Goal: Find contact information: Find contact information

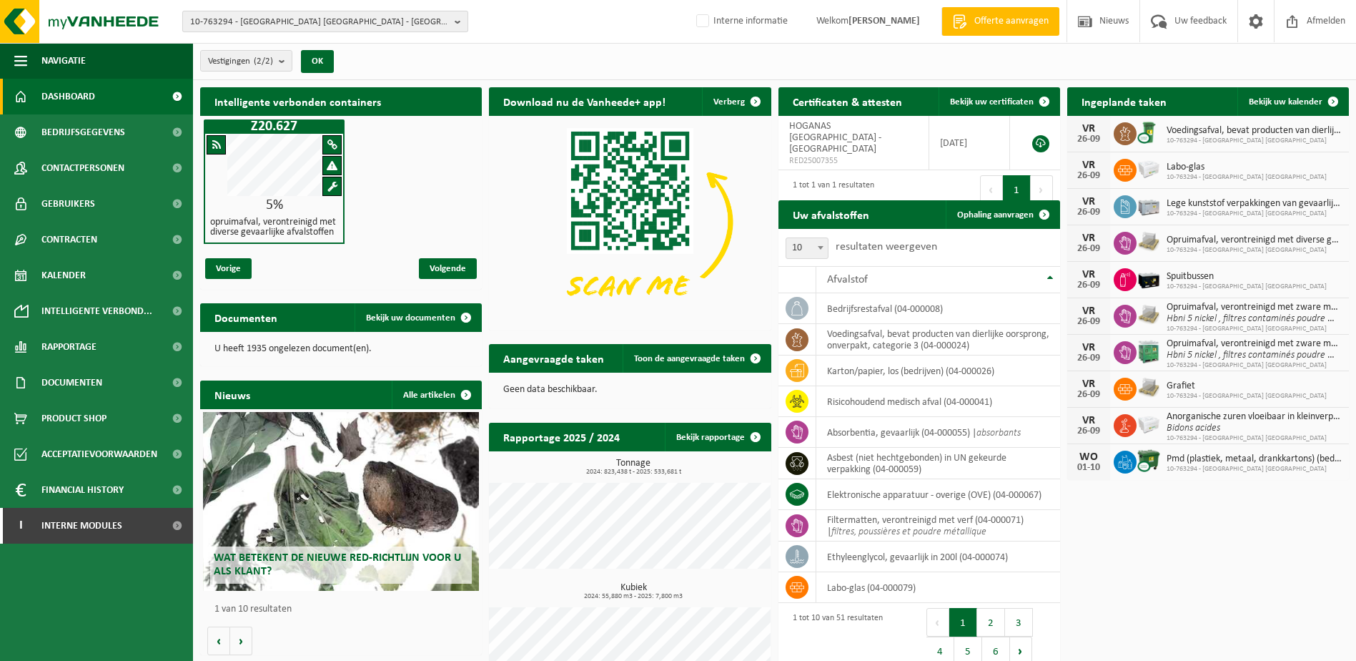
click at [272, 28] on span "10-763294 - HOGANAS BELGIUM - ATH" at bounding box center [319, 21] width 259 height 21
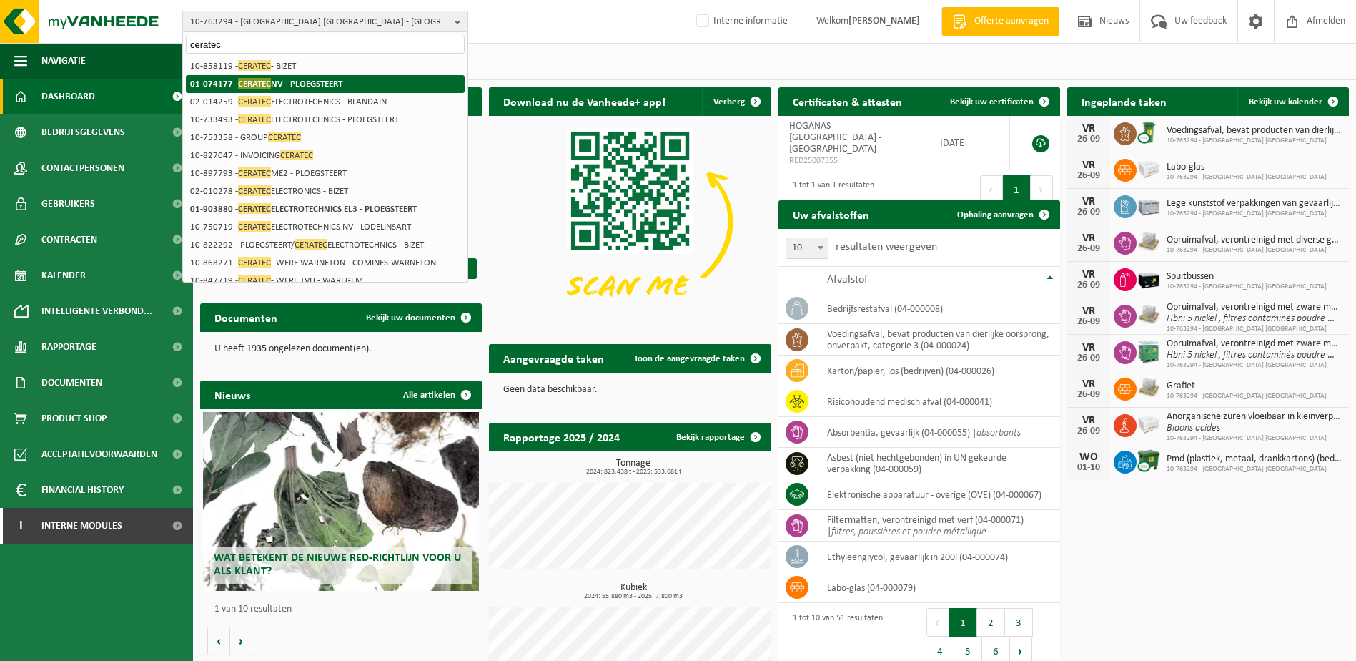
type input "ceratec"
click at [304, 76] on li "01-074177 - CERATEC NV - PLOEGSTEERT" at bounding box center [325, 84] width 279 height 18
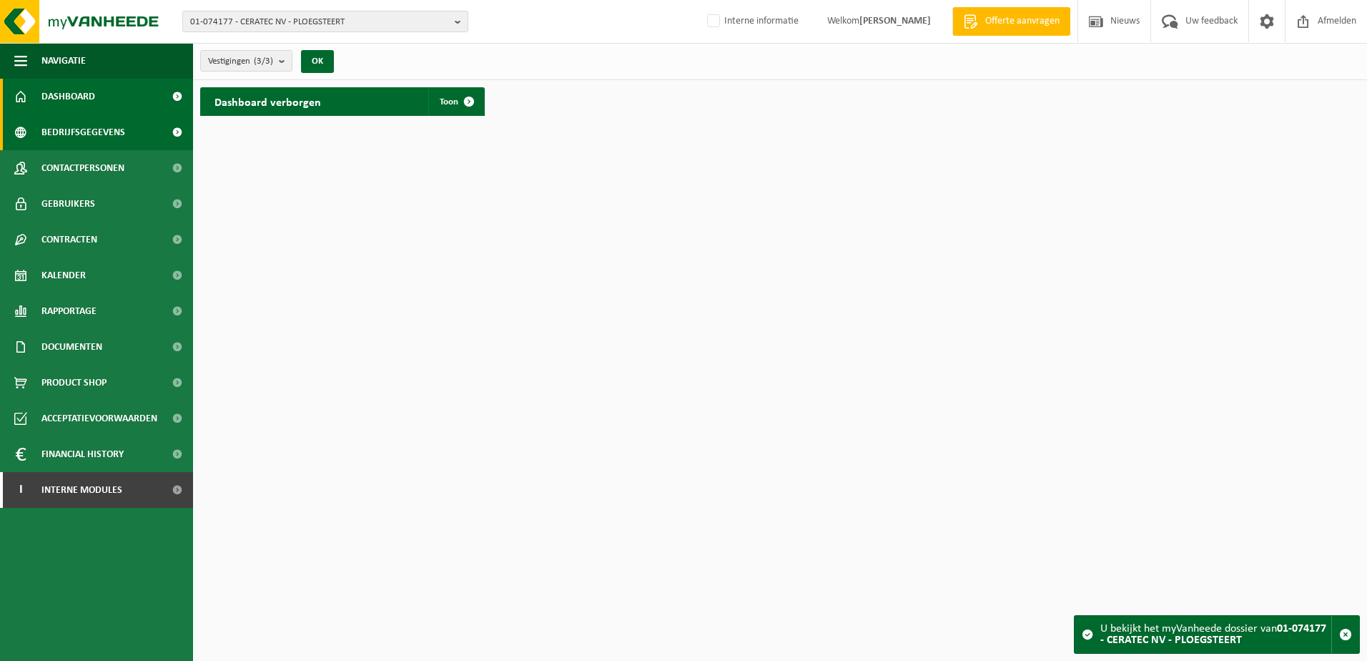
click at [109, 140] on span "Bedrijfsgegevens" at bounding box center [83, 132] width 84 height 36
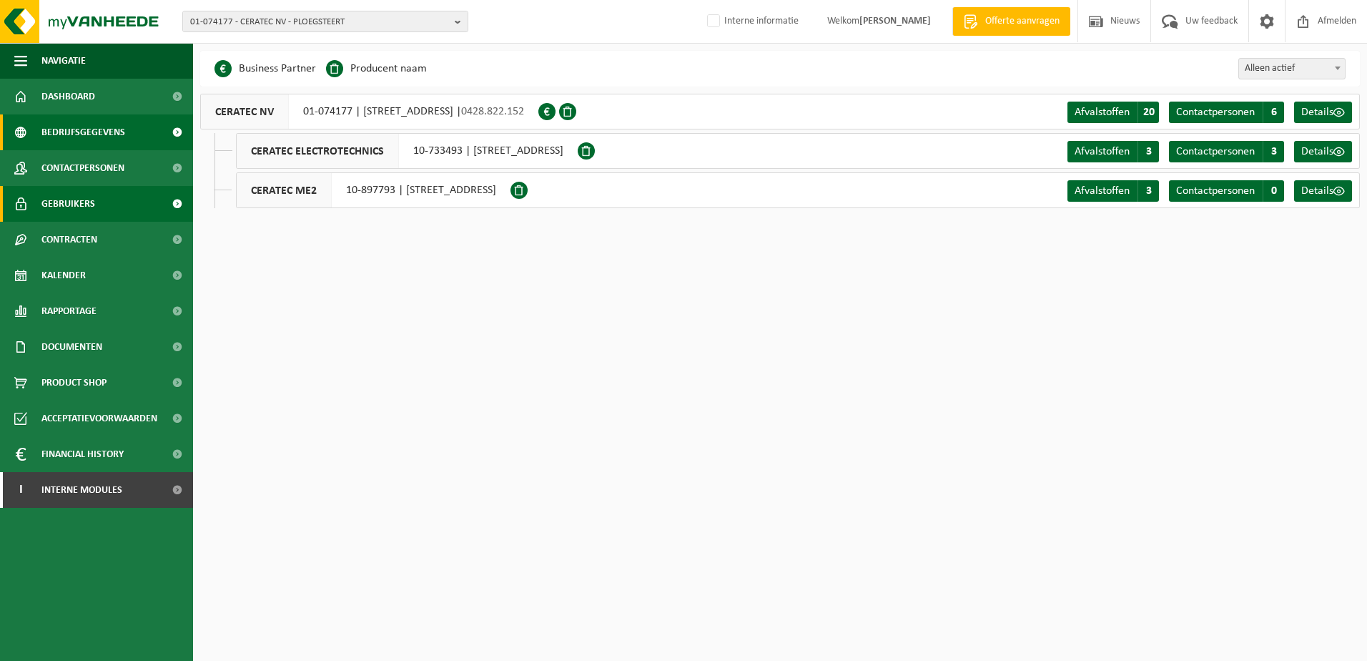
click at [84, 203] on span "Gebruikers" at bounding box center [68, 204] width 54 height 36
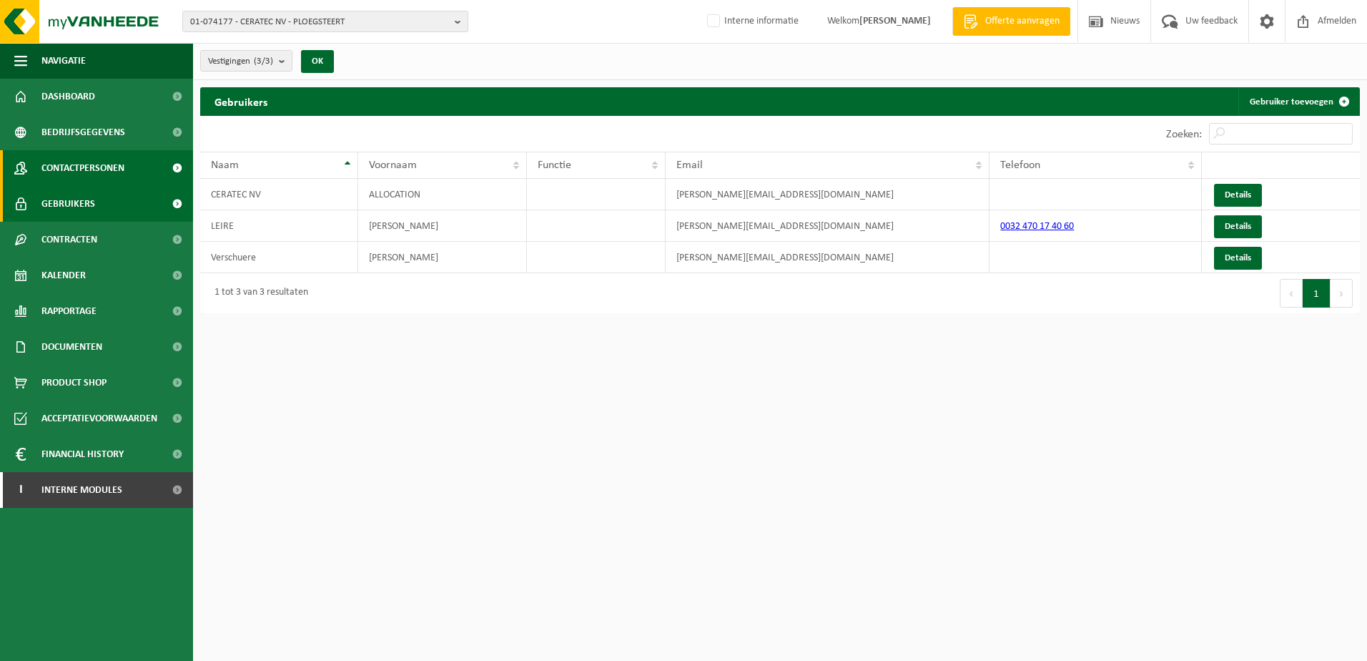
click at [104, 169] on span "Contactpersonen" at bounding box center [82, 168] width 83 height 36
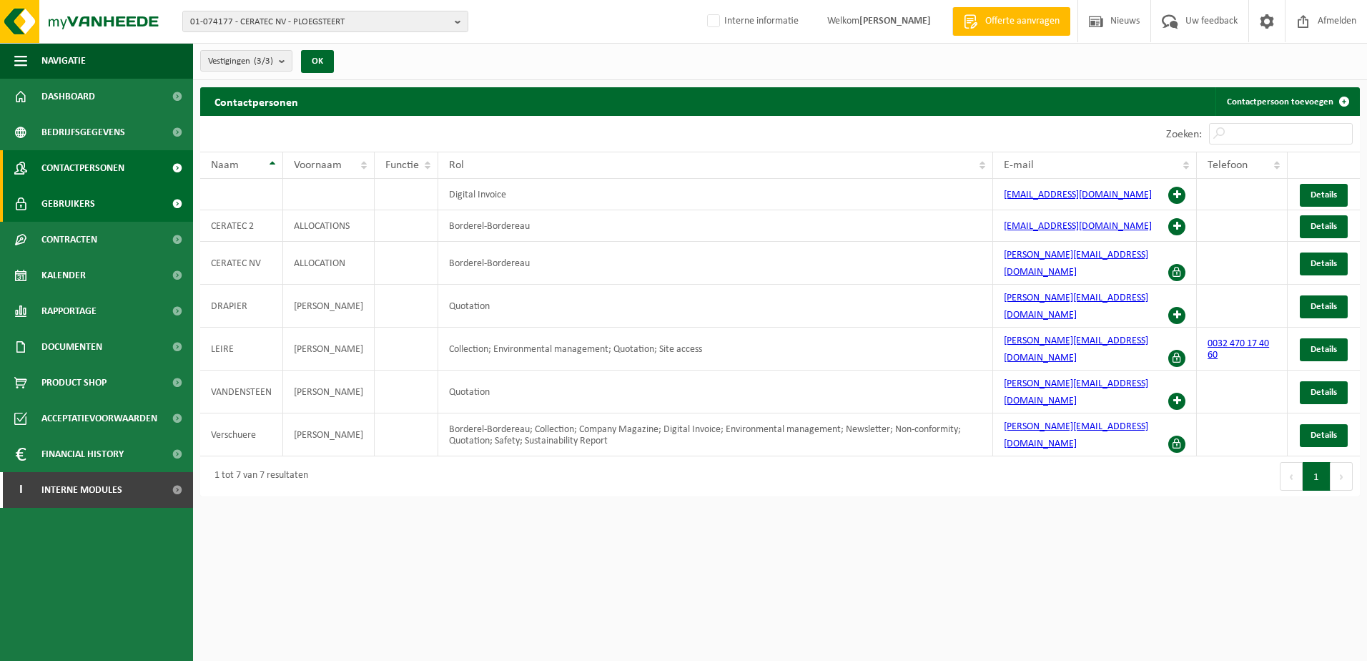
click at [60, 205] on span "Gebruikers" at bounding box center [68, 204] width 54 height 36
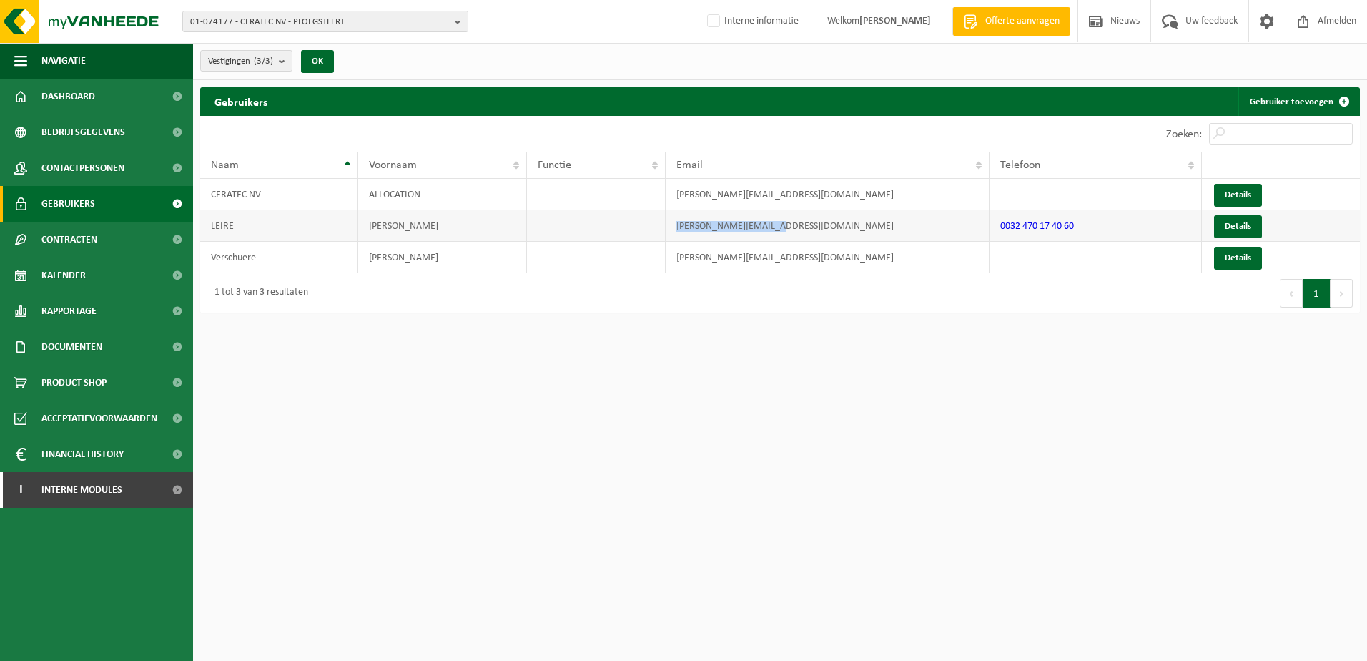
drag, startPoint x: 792, startPoint y: 229, endPoint x: 679, endPoint y: 229, distance: 113.0
click at [679, 229] on td "[PERSON_NAME][EMAIL_ADDRESS][DOMAIN_NAME]" at bounding box center [828, 225] width 324 height 31
copy td "[PERSON_NAME][EMAIL_ADDRESS][DOMAIN_NAME]"
click at [417, 24] on span "01-074177 - CERATEC NV - PLOEGSTEERT" at bounding box center [319, 21] width 259 height 21
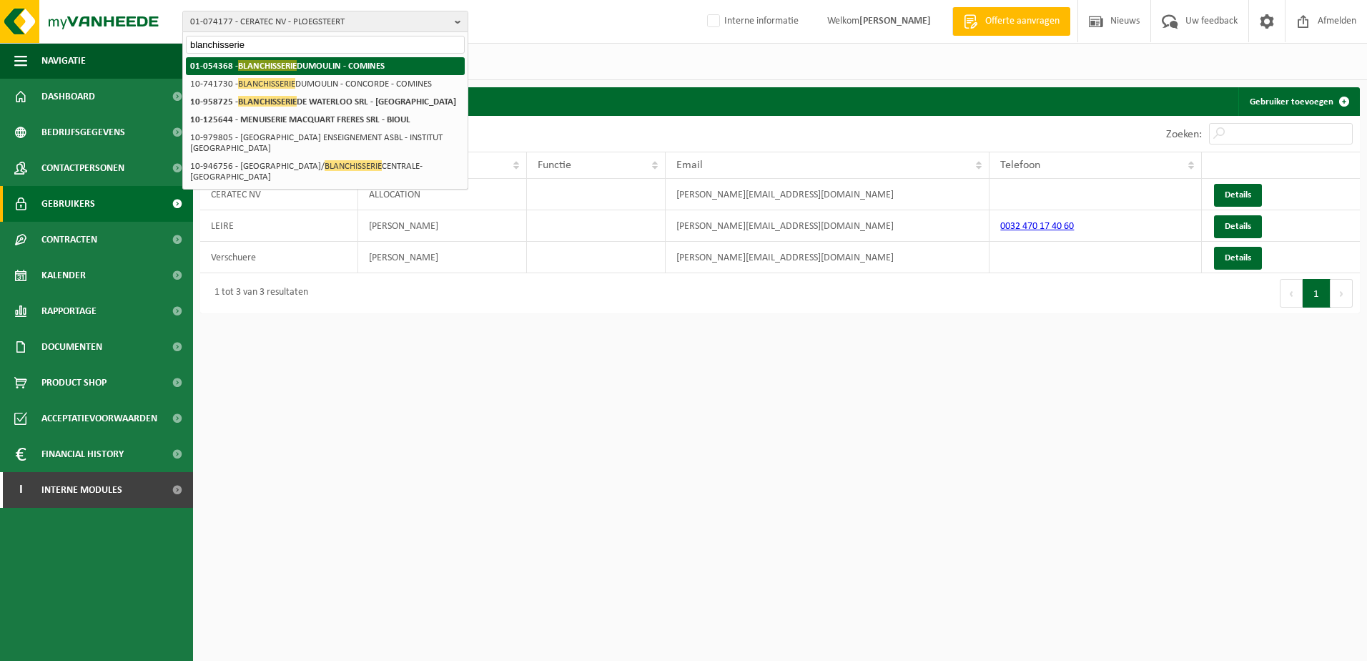
type input "blanchisserie"
click at [343, 66] on strong "01-054368 - BLANCHISSERIE DUMOULIN - COMINES" at bounding box center [287, 65] width 194 height 11
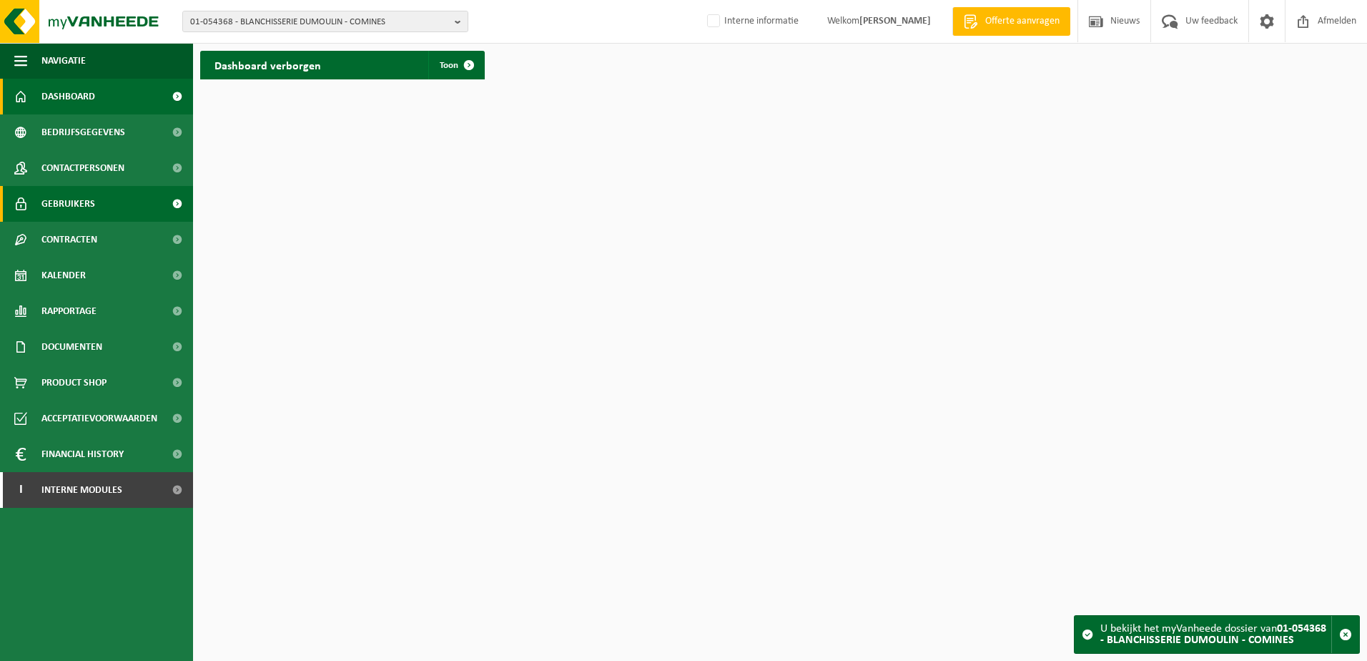
click at [79, 198] on span "Gebruikers" at bounding box center [68, 204] width 54 height 36
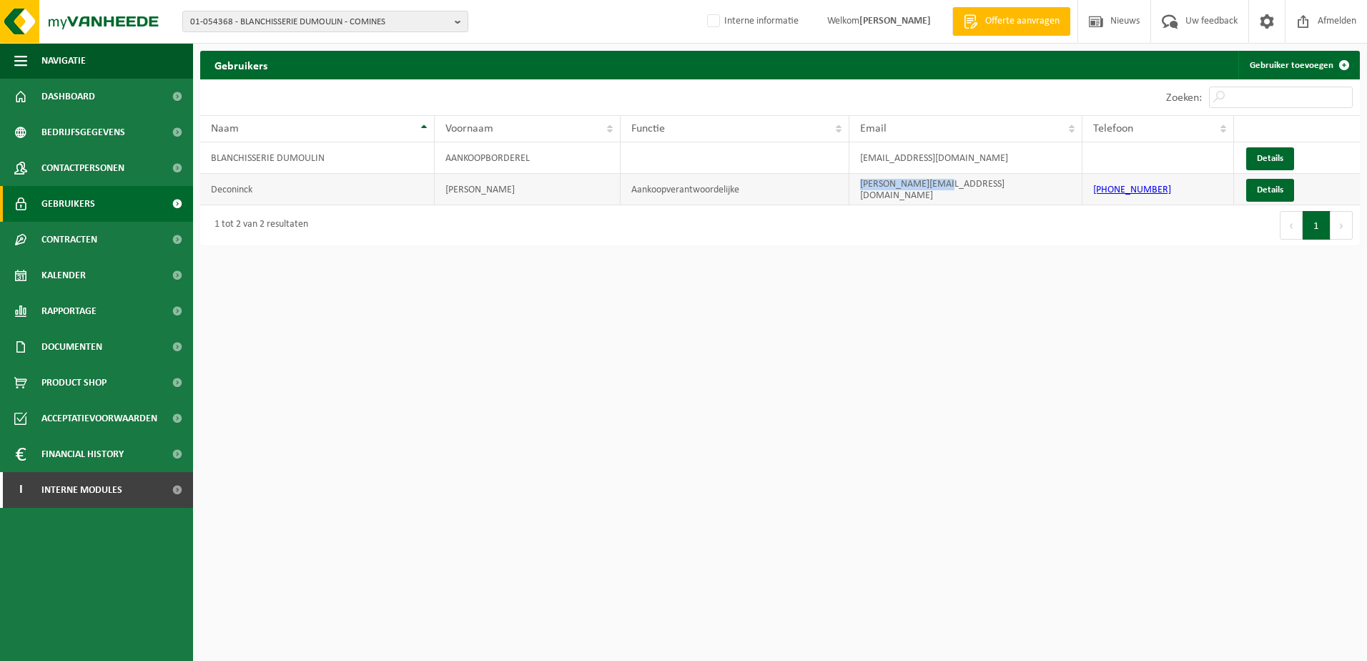
drag, startPoint x: 965, startPoint y: 192, endPoint x: 847, endPoint y: 192, distance: 117.3
click at [847, 192] on tr "Deconinck Connie Aankoopverantwoordelijke connie@dumoulin.be +32 56 85 45 85 De…" at bounding box center [780, 189] width 1160 height 31
copy tr "connie@dumoulin.be"
drag, startPoint x: 55, startPoint y: 245, endPoint x: 104, endPoint y: 276, distance: 58.1
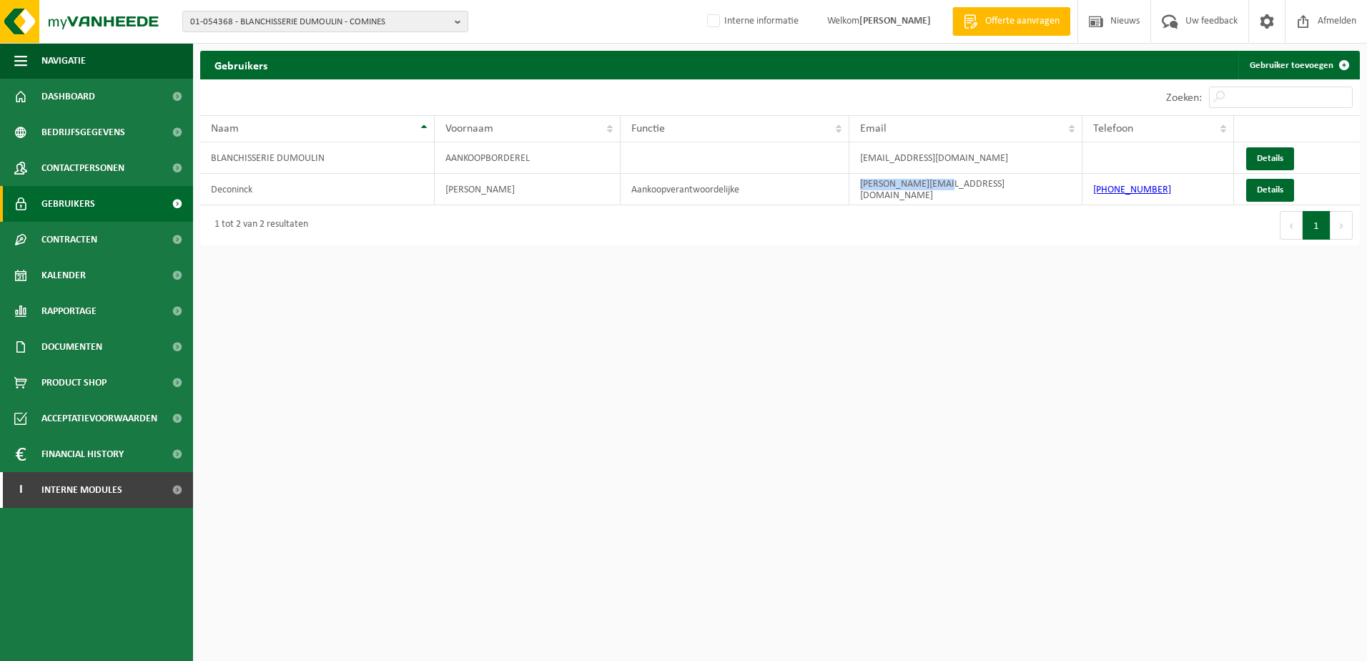
click at [55, 245] on span "Contracten" at bounding box center [69, 240] width 56 height 36
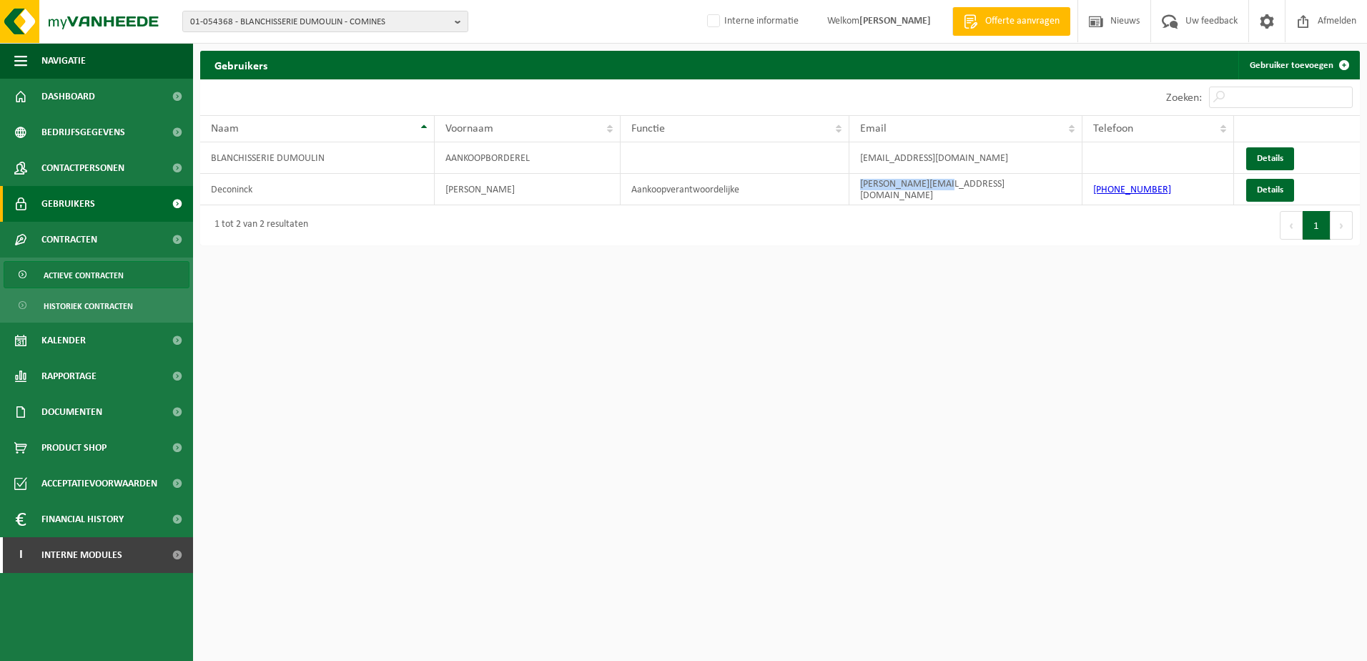
click at [109, 279] on span "Actieve contracten" at bounding box center [84, 275] width 80 height 27
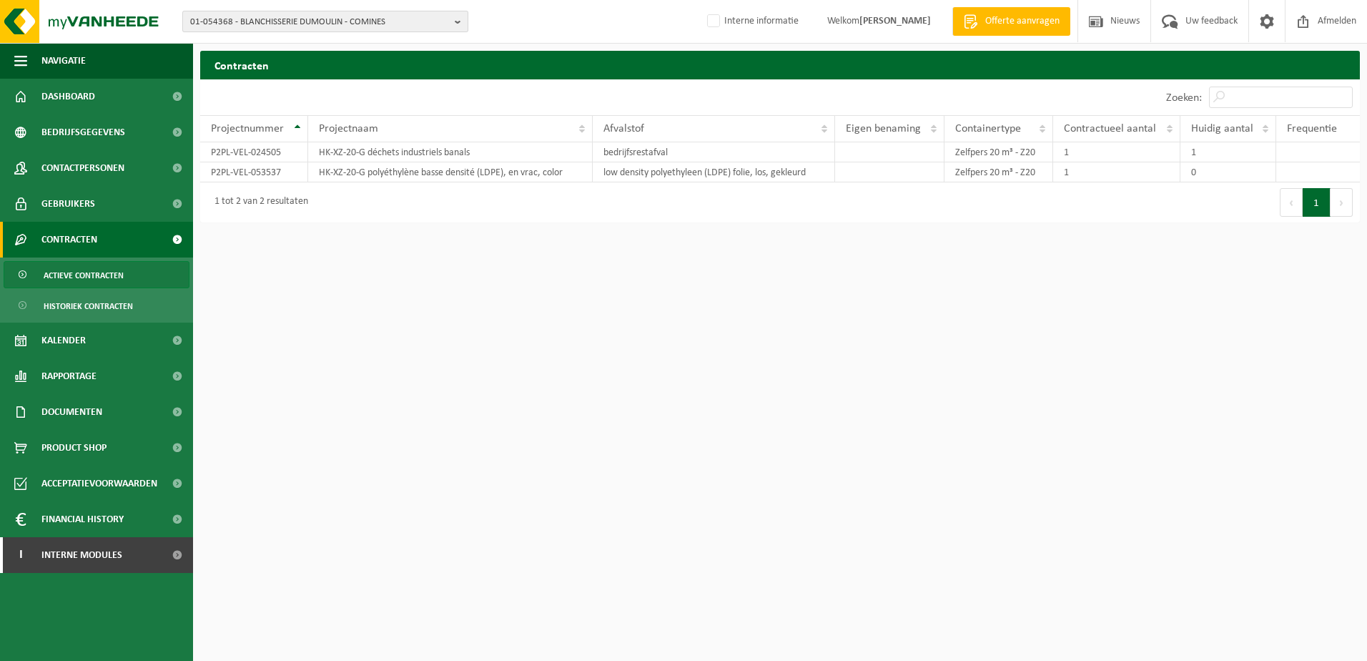
click at [264, 19] on span "01-054368 - BLANCHISSERIE DUMOULIN - COMINES" at bounding box center [319, 21] width 259 height 21
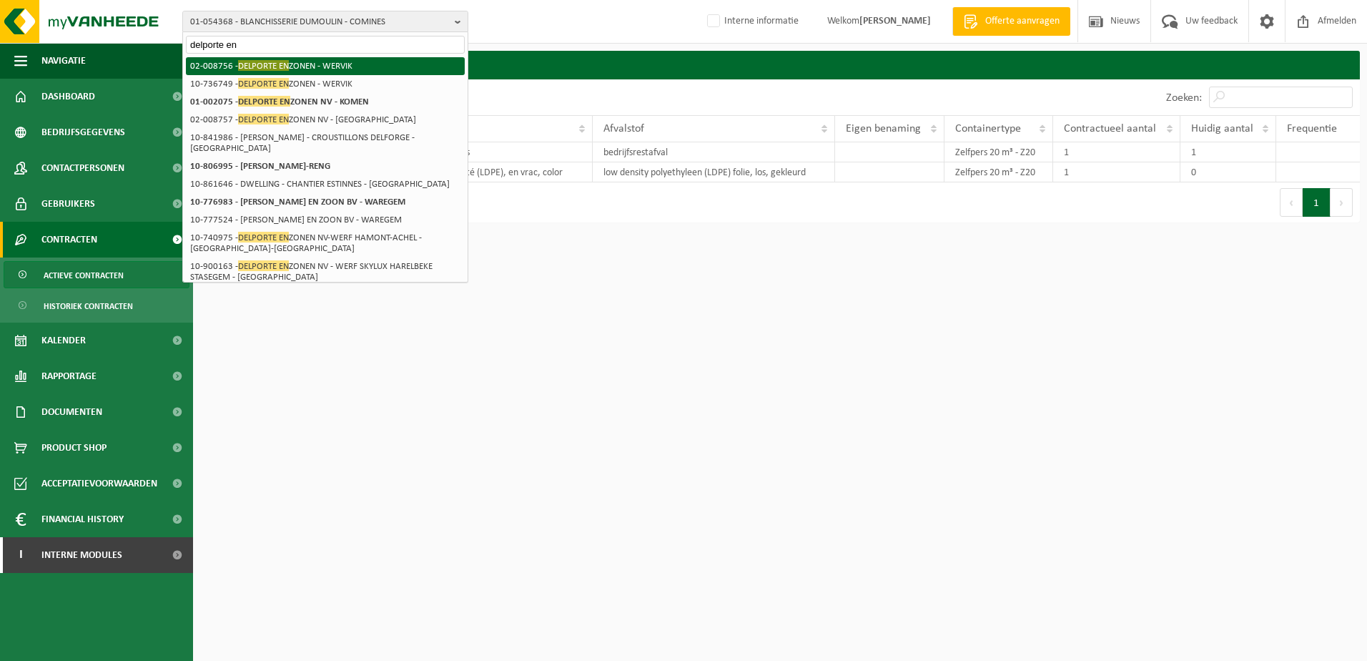
type input "delporte en"
click at [303, 66] on li "02-008756 - DELPORTE EN ZONEN - WERVIK" at bounding box center [325, 66] width 279 height 18
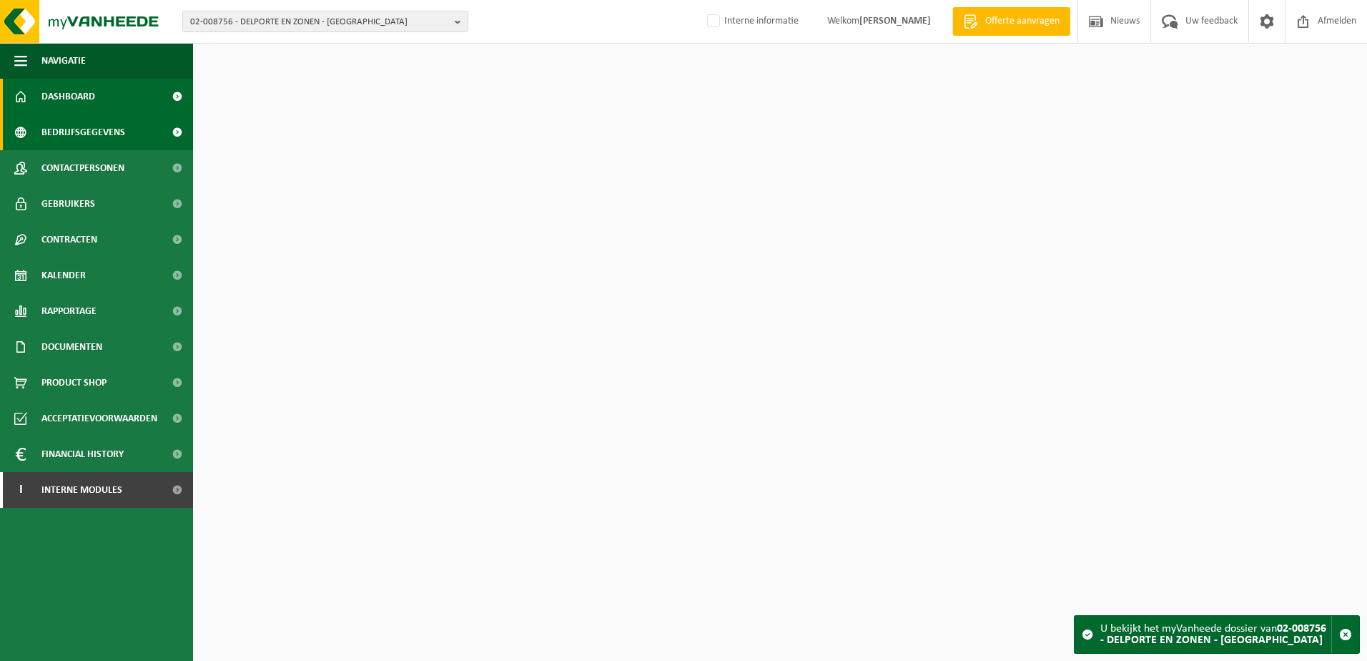
click at [78, 138] on span "Bedrijfsgegevens" at bounding box center [83, 132] width 84 height 36
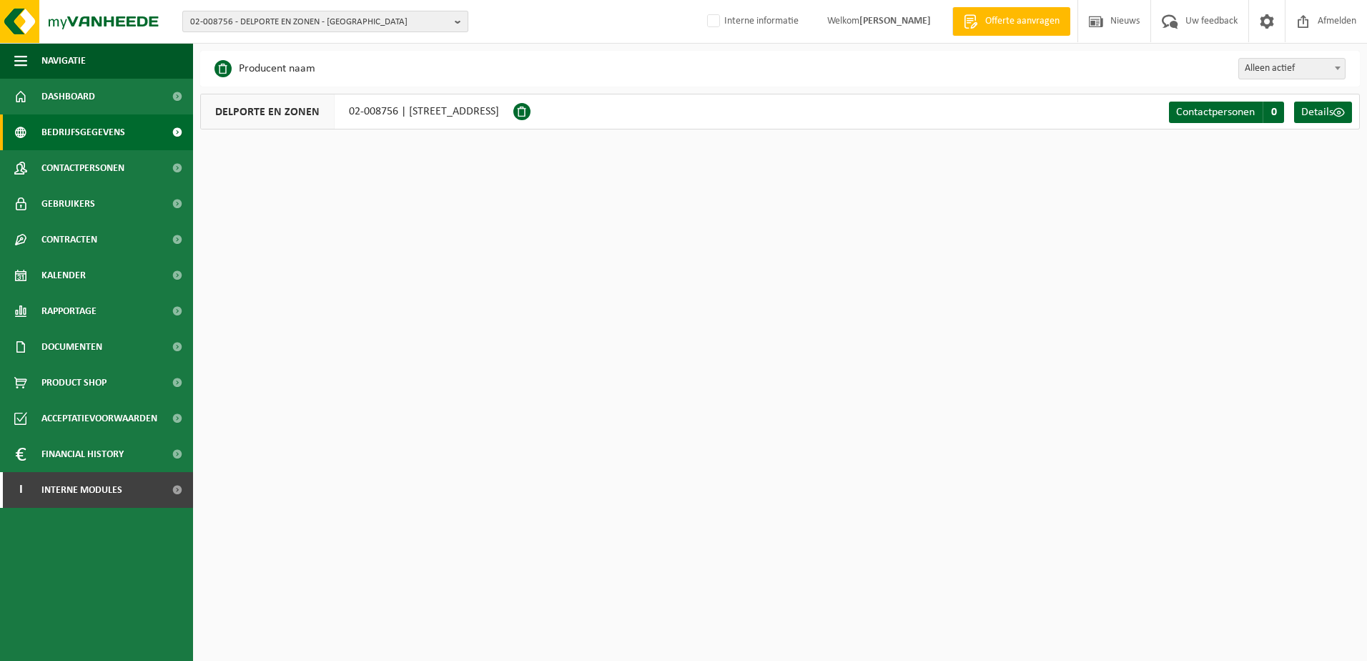
click at [285, 23] on span "02-008756 - DELPORTE EN ZONEN - WERVIK" at bounding box center [319, 21] width 259 height 21
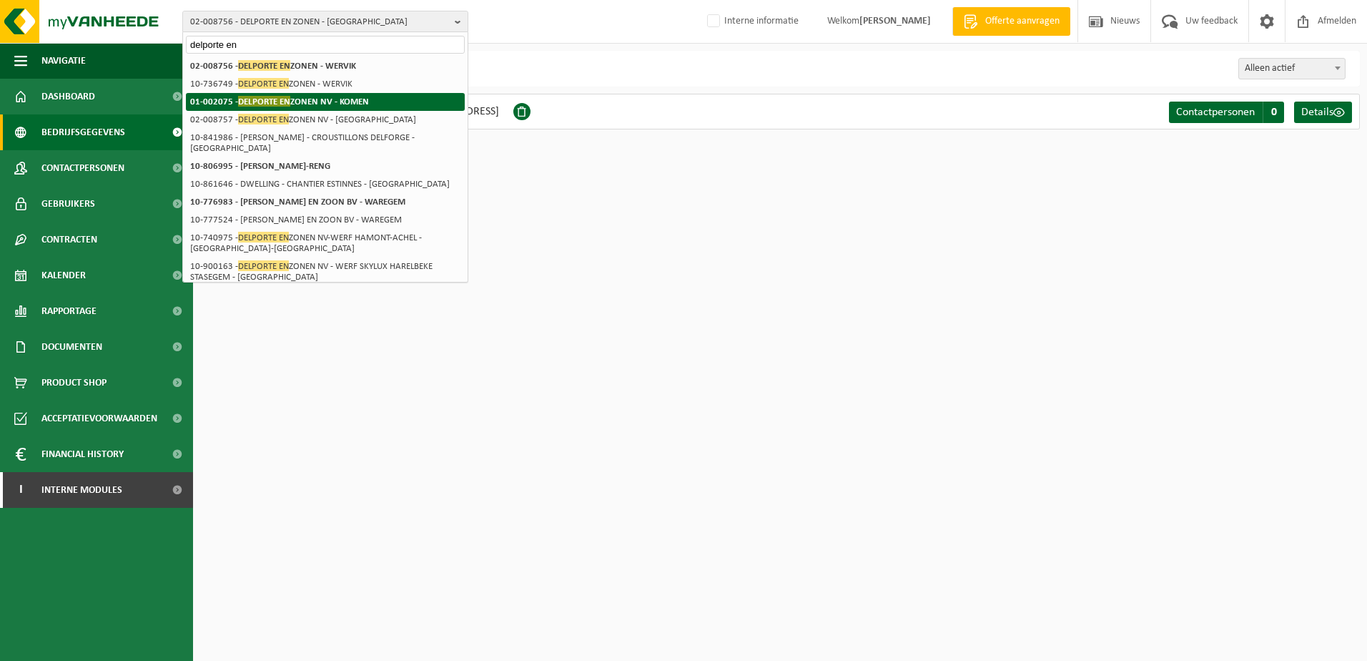
type input "delporte en"
click at [307, 98] on strong "01-002075 - DELPORTE EN ZONEN NV - KOMEN" at bounding box center [279, 101] width 179 height 11
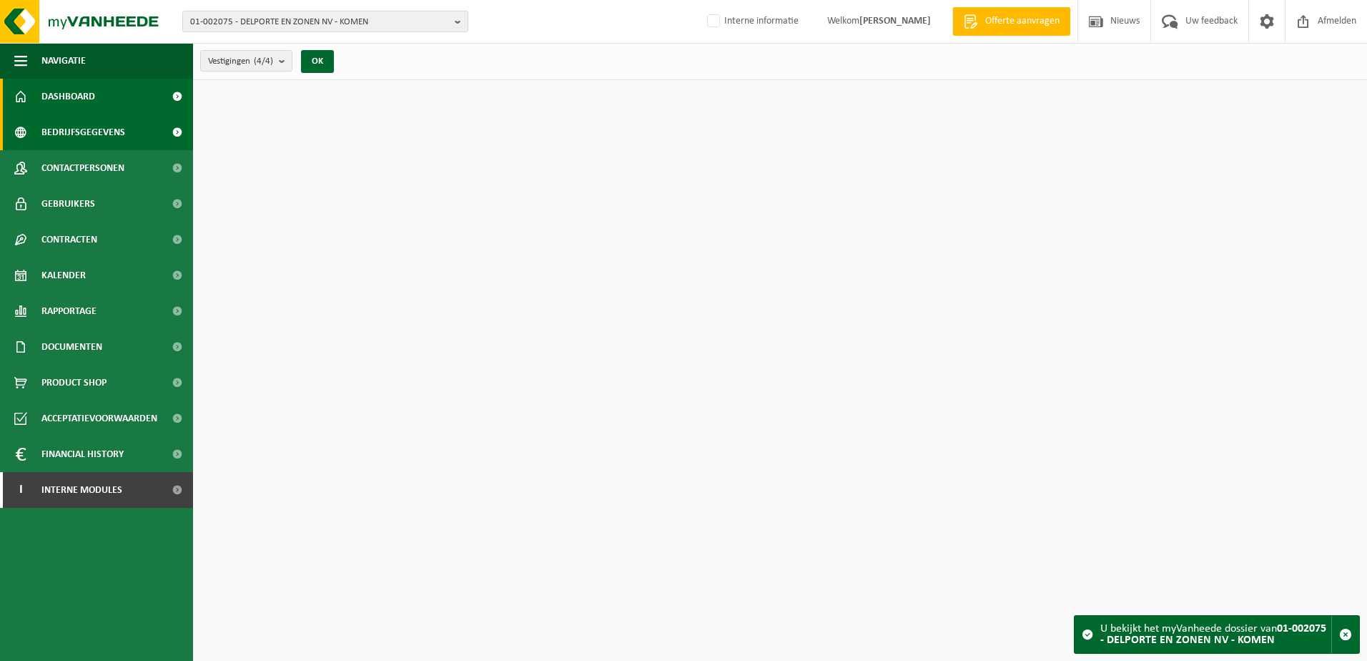
click at [119, 140] on span "Bedrijfsgegevens" at bounding box center [83, 132] width 84 height 36
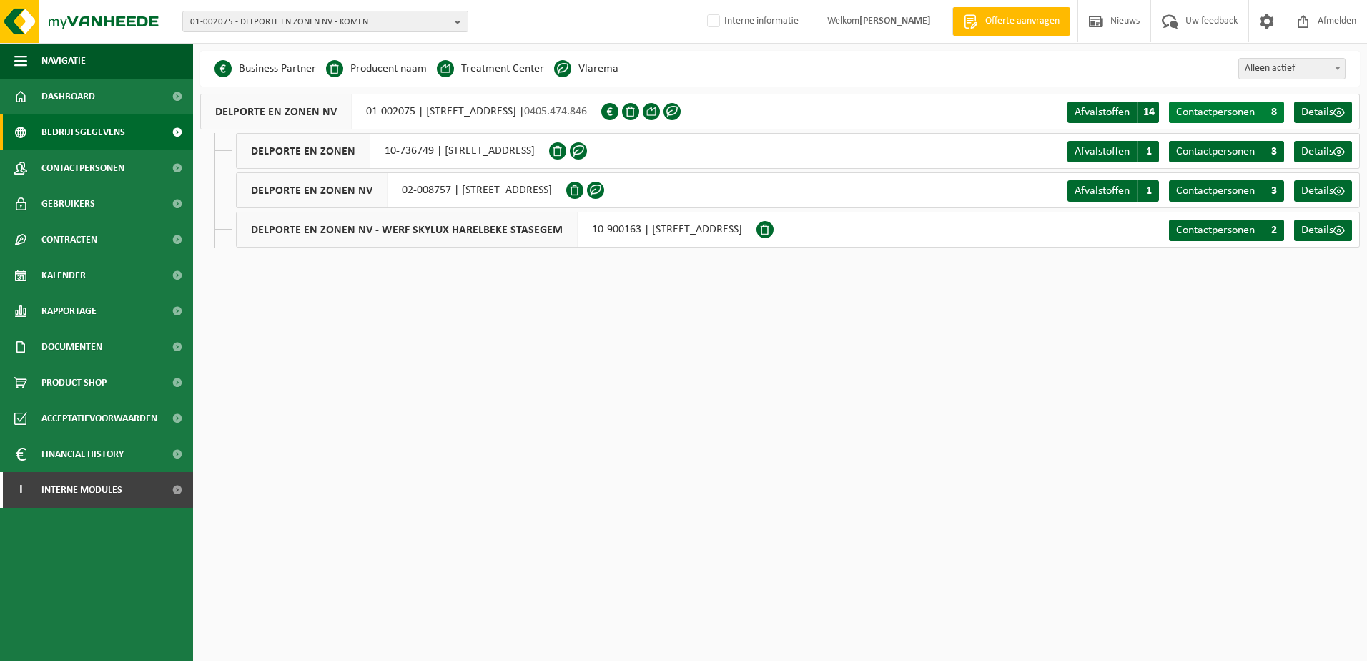
click at [1205, 111] on span "Contactpersonen" at bounding box center [1215, 112] width 79 height 11
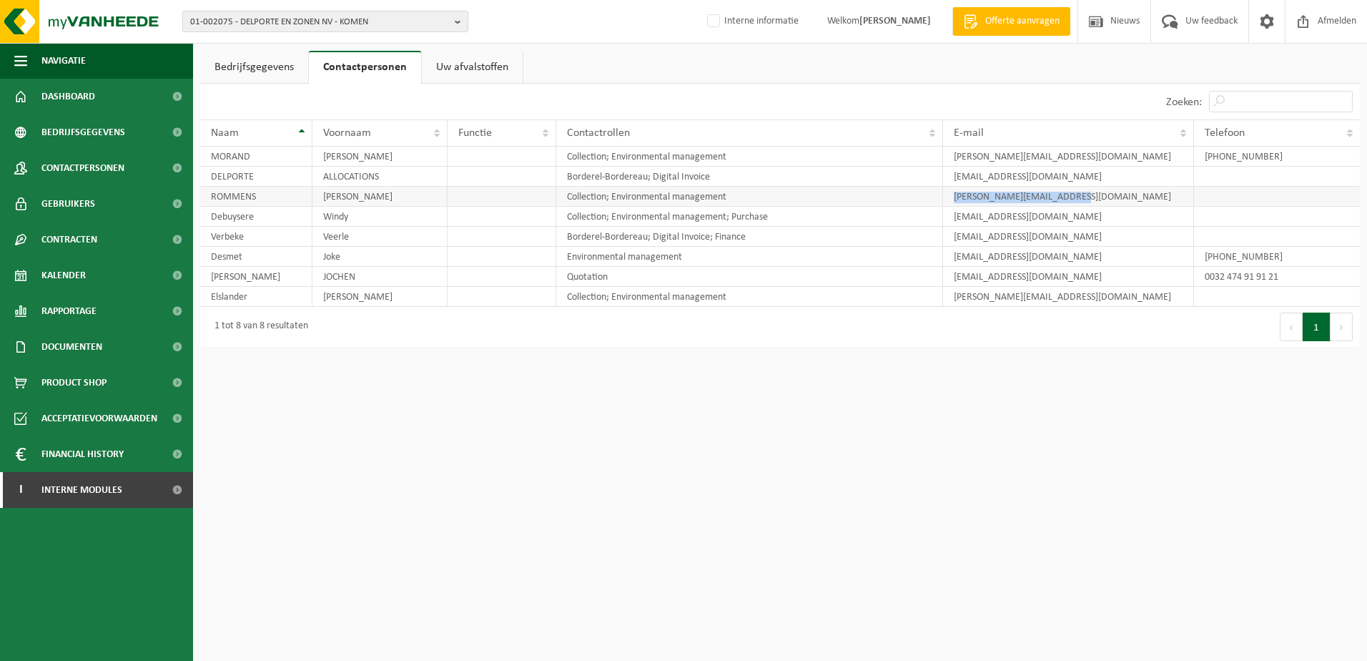
drag, startPoint x: 1105, startPoint y: 197, endPoint x: 952, endPoint y: 205, distance: 153.3
click at [952, 205] on td "steven.rommens@delporte.be" at bounding box center [1068, 197] width 251 height 20
copy td "steven.rommens@delporte.be"
click at [381, 19] on span "01-002075 - DELPORTE EN ZONEN NV - KOMEN" at bounding box center [319, 21] width 259 height 21
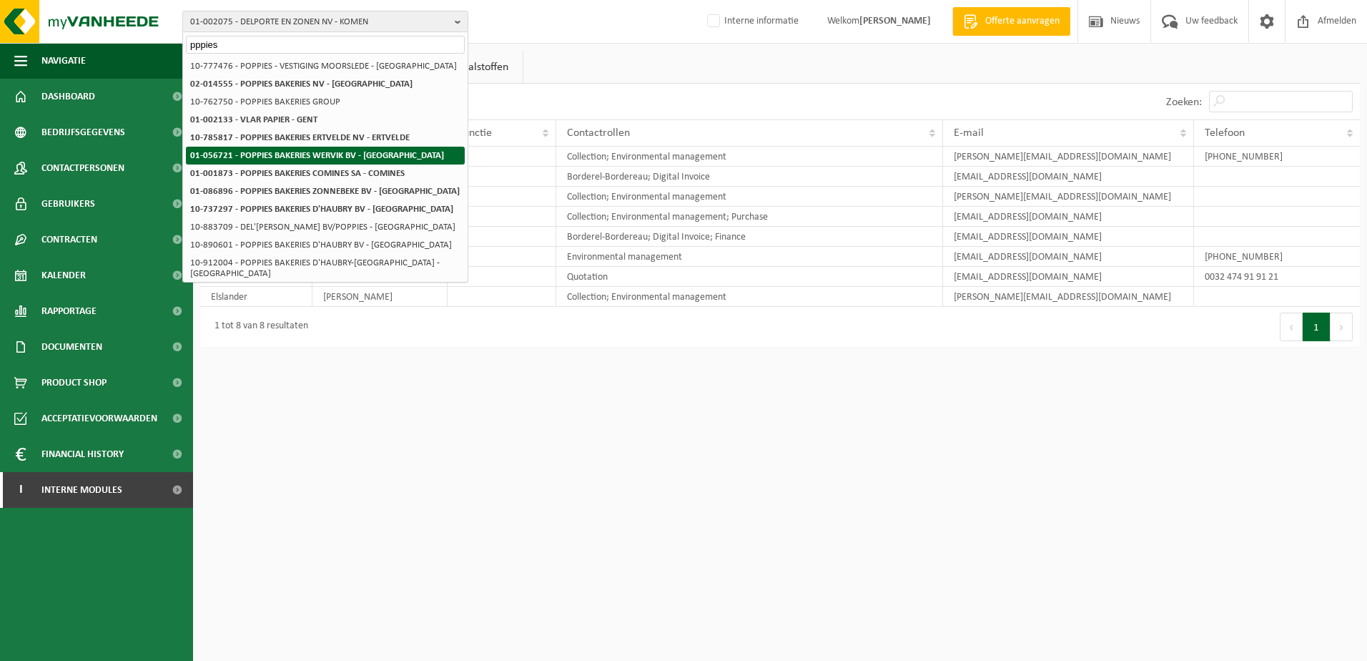
type input "pppies"
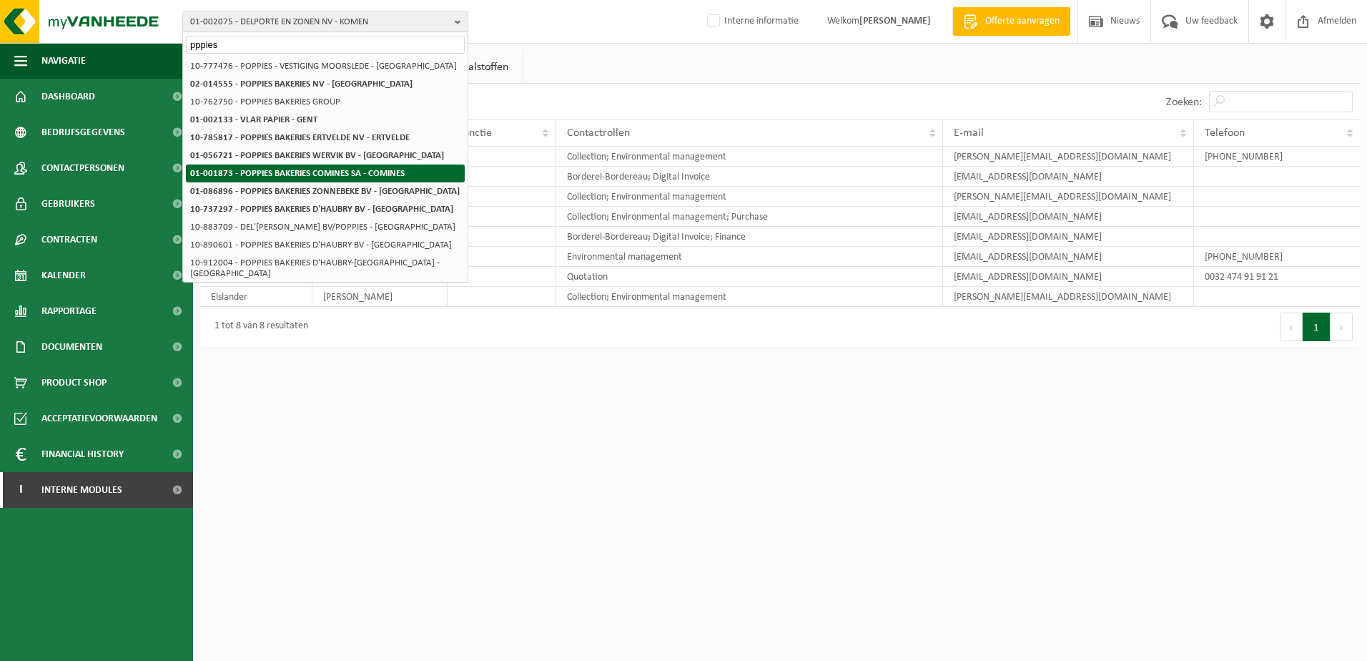
click at [323, 170] on strong "01-001873 - POPPIES BAKERIES COMINES SA - COMINES" at bounding box center [297, 173] width 215 height 9
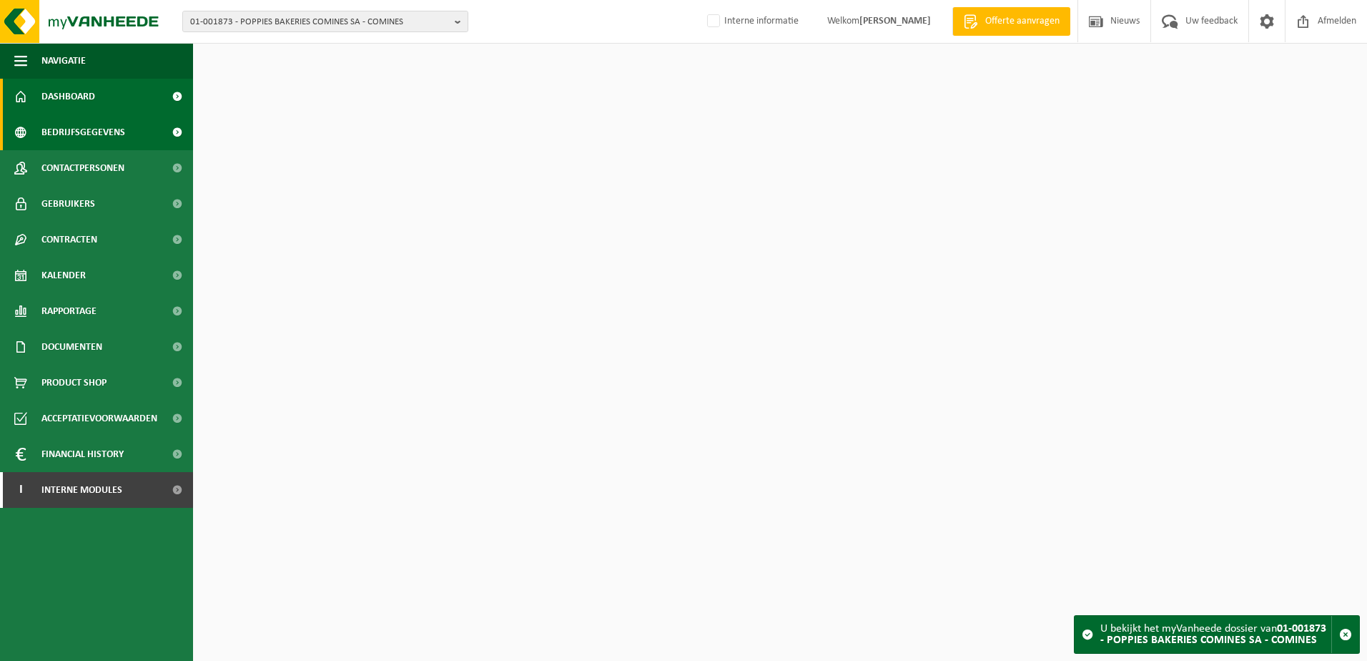
click at [130, 132] on link "Bedrijfsgegevens" at bounding box center [96, 132] width 193 height 36
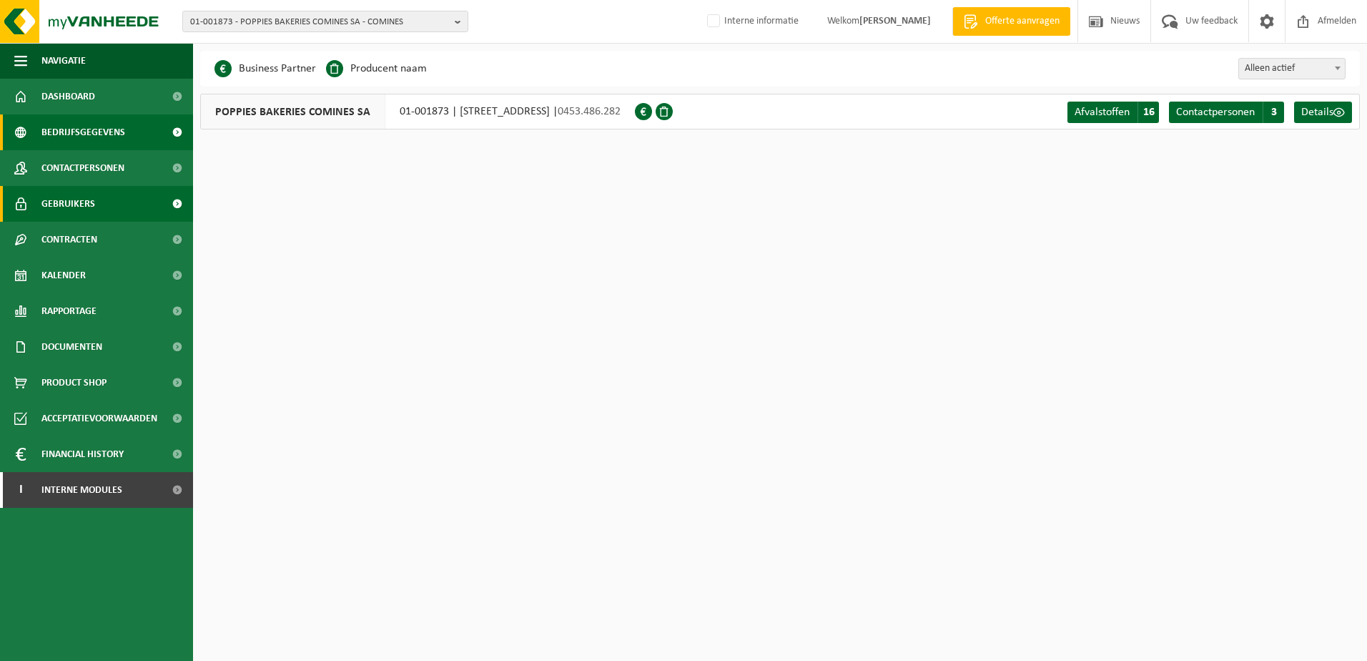
click at [88, 198] on span "Gebruikers" at bounding box center [68, 204] width 54 height 36
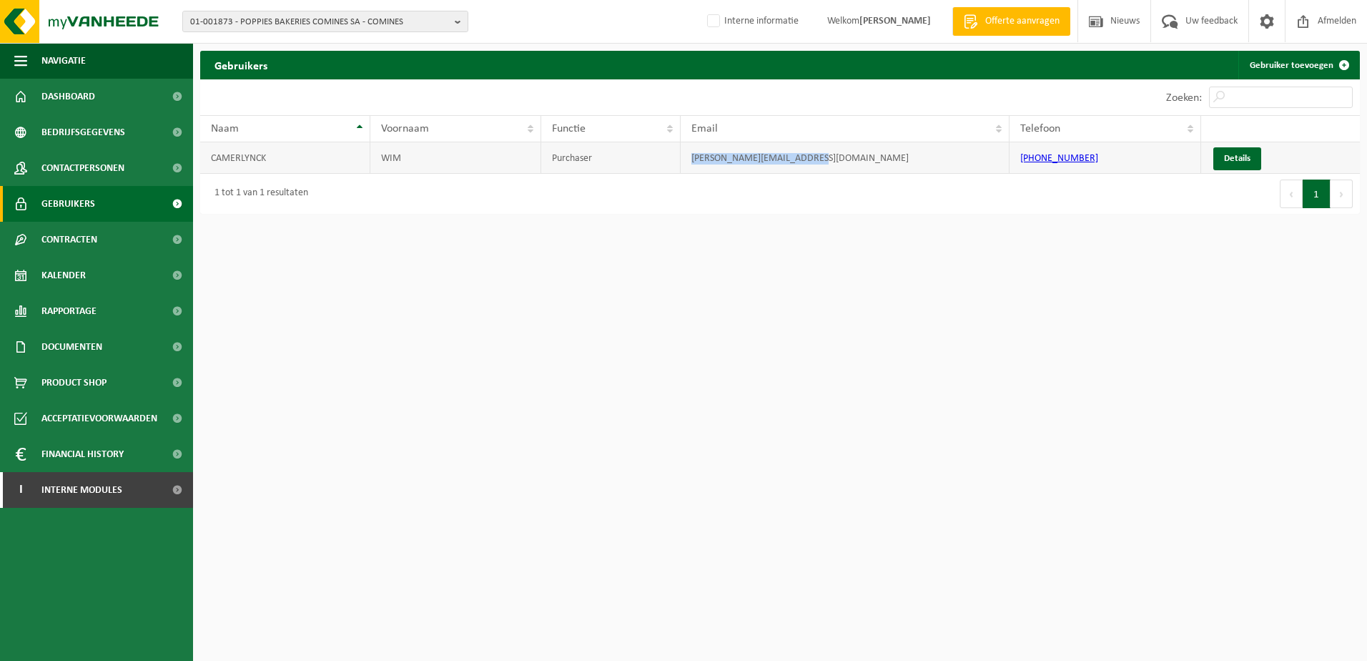
drag, startPoint x: 838, startPoint y: 162, endPoint x: 692, endPoint y: 162, distance: 145.9
click at [692, 162] on td "[PERSON_NAME][EMAIL_ADDRESS][DOMAIN_NAME]" at bounding box center [845, 157] width 329 height 31
copy td "[PERSON_NAME][EMAIL_ADDRESS][DOMAIN_NAME]"
click at [323, 22] on span "01-001873 - POPPIES BAKERIES COMINES SA - COMINES" at bounding box center [319, 21] width 259 height 21
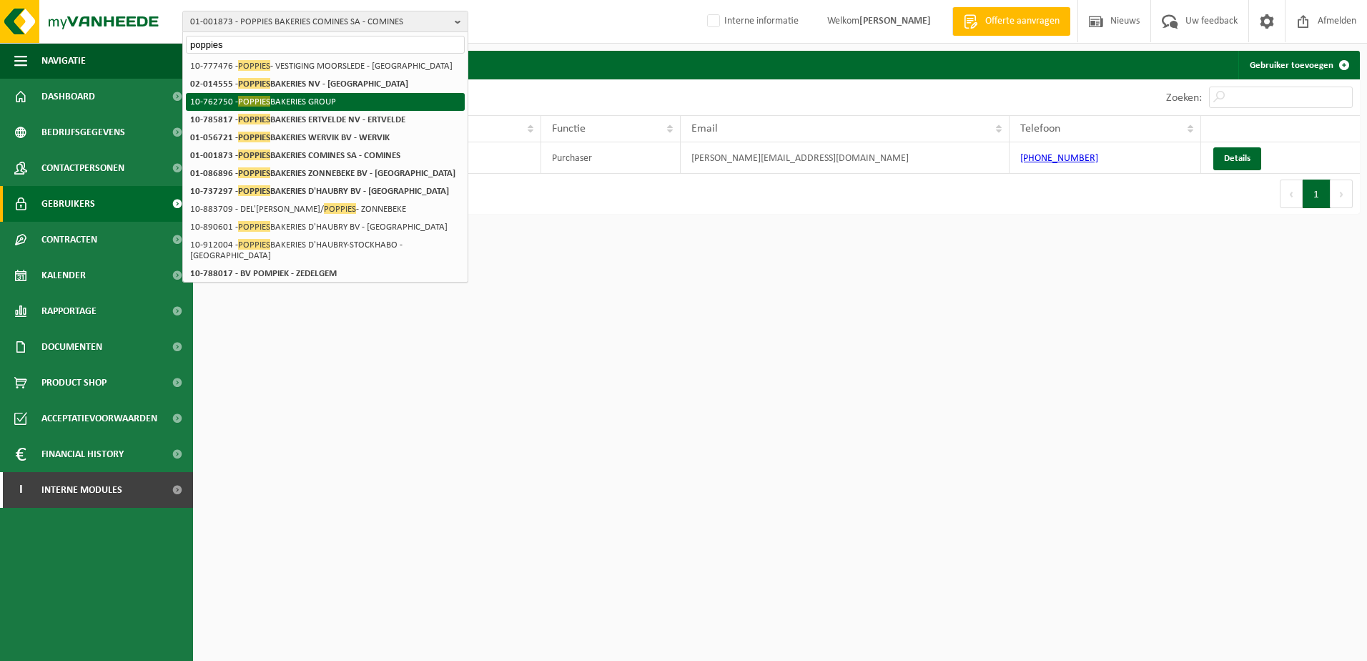
type input "poppies"
click at [361, 99] on li "10-762750 - POPPIES BAKERIES GROUP" at bounding box center [325, 102] width 279 height 18
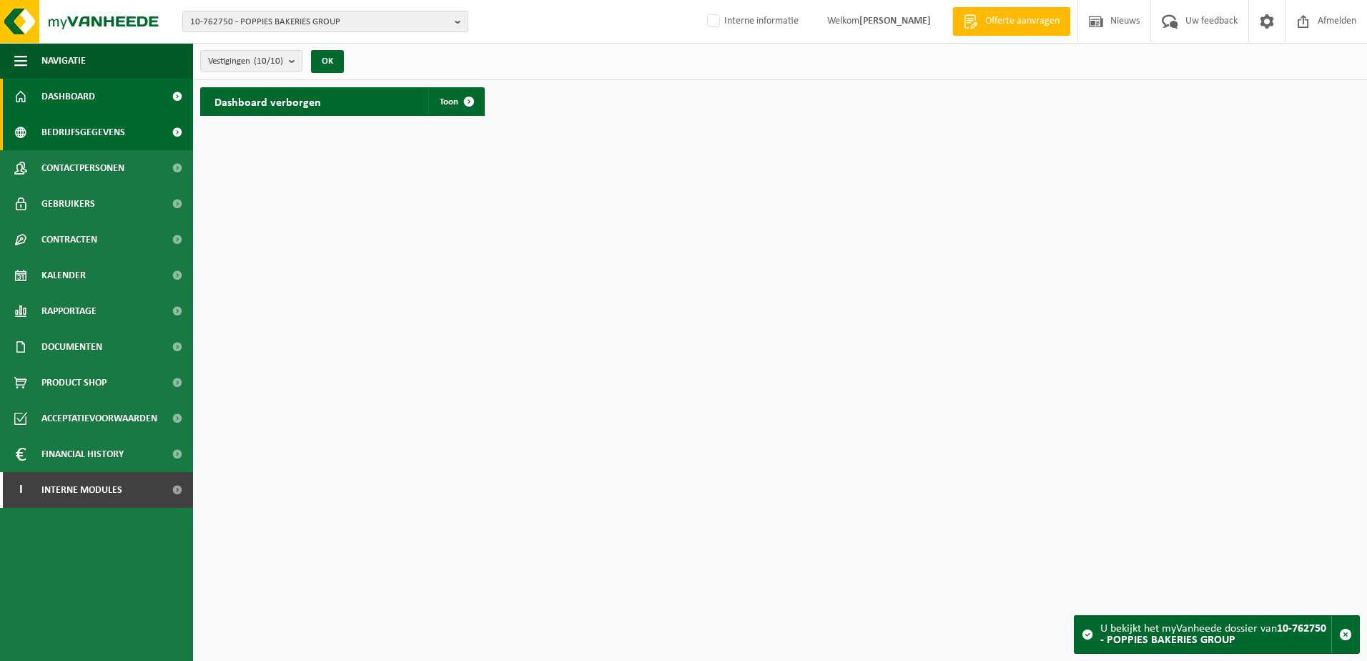
click at [107, 127] on span "Bedrijfsgegevens" at bounding box center [83, 132] width 84 height 36
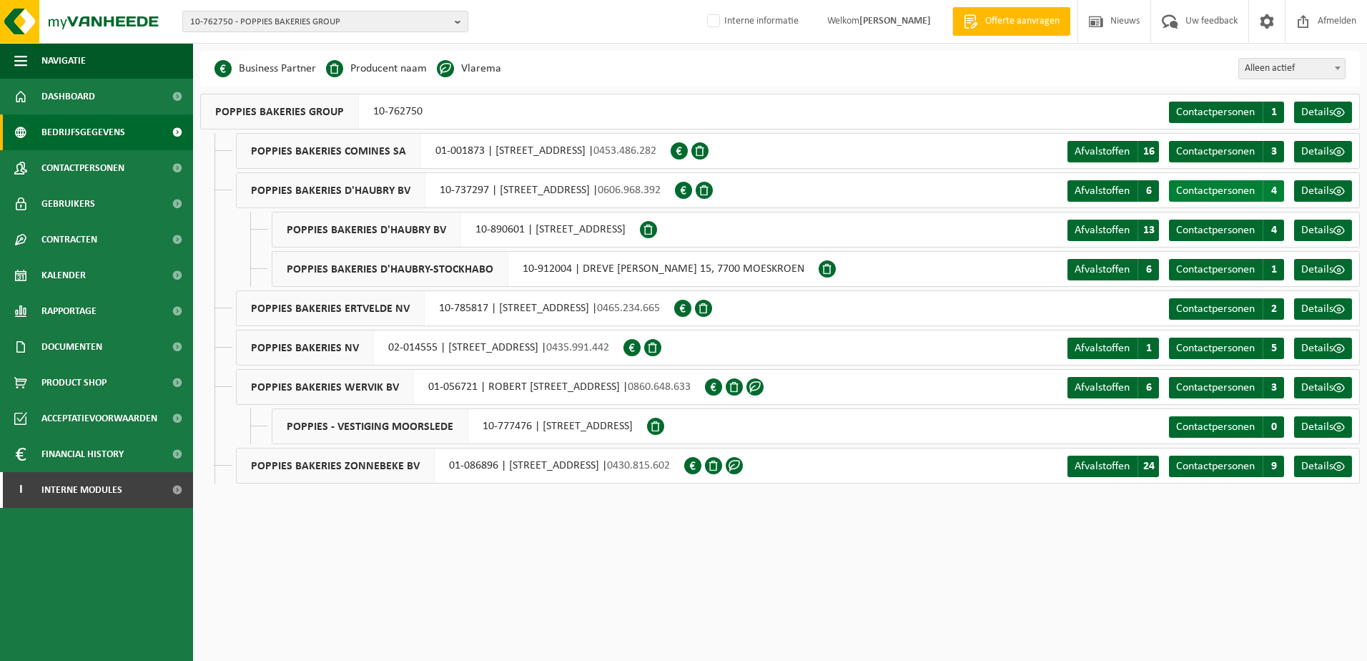
click at [1200, 187] on span "Contactpersonen" at bounding box center [1215, 190] width 79 height 11
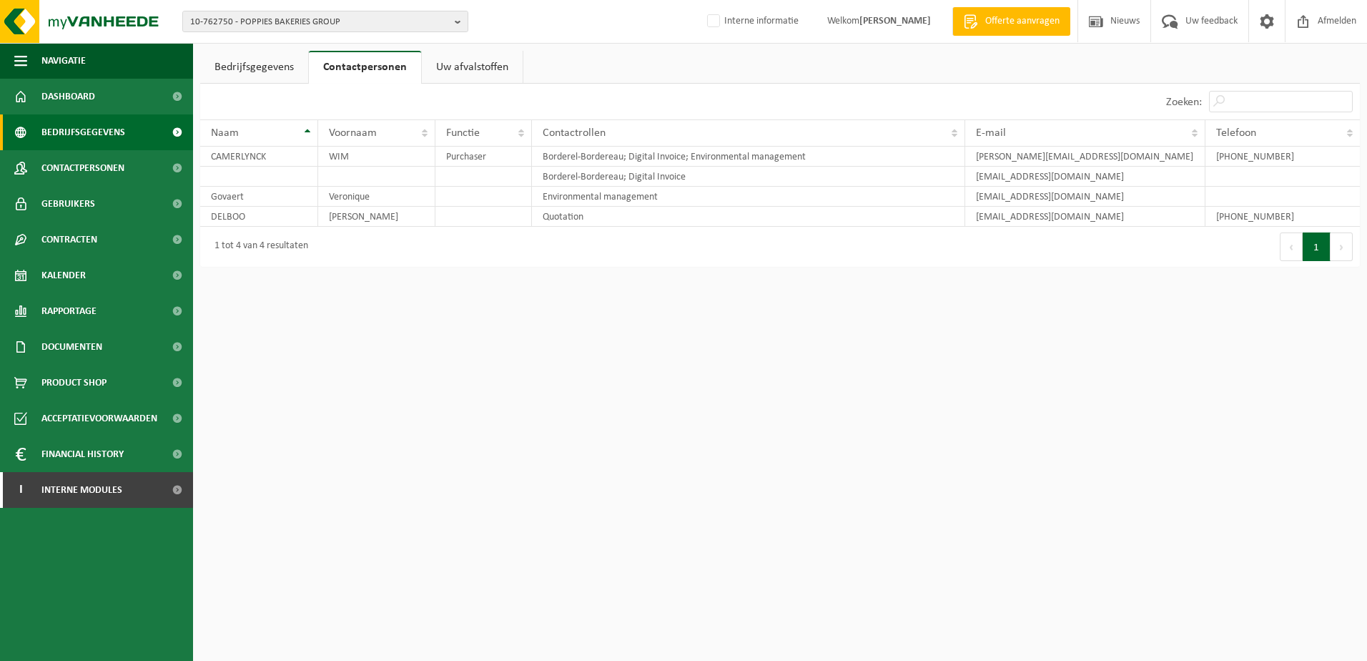
click at [122, 124] on span "Bedrijfsgegevens" at bounding box center [83, 132] width 84 height 36
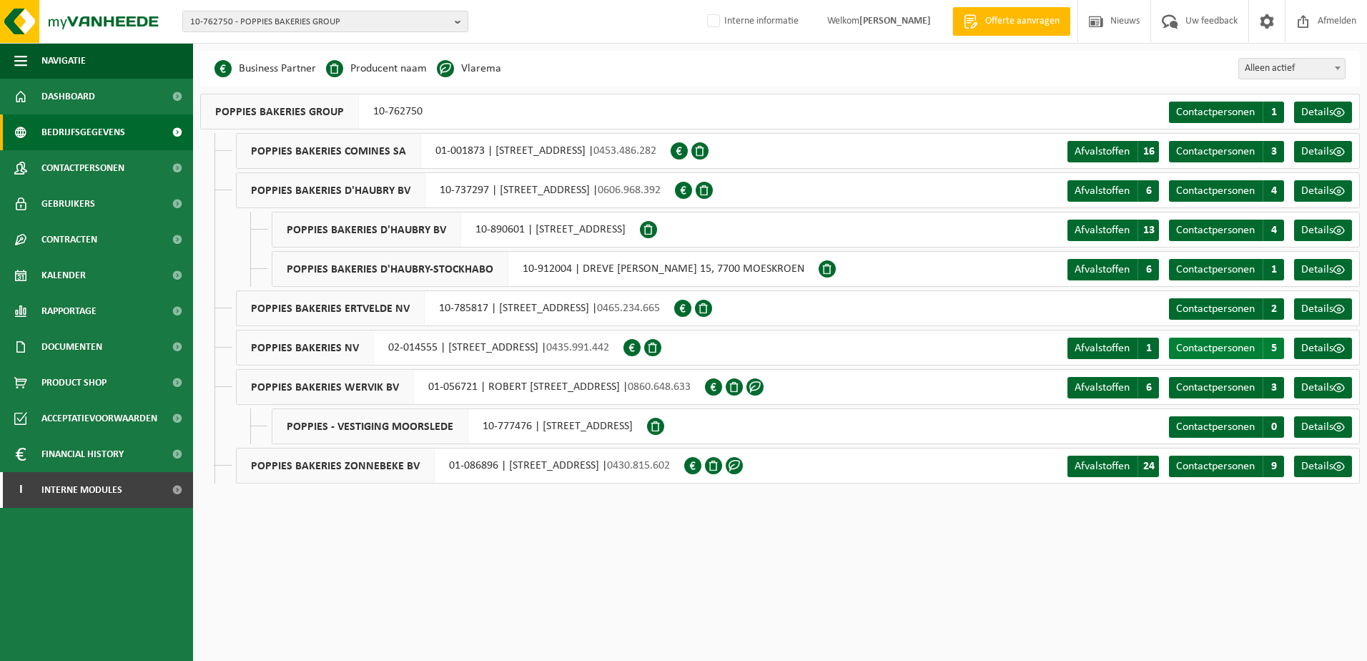
click at [1189, 347] on span "Contactpersonen" at bounding box center [1215, 347] width 79 height 11
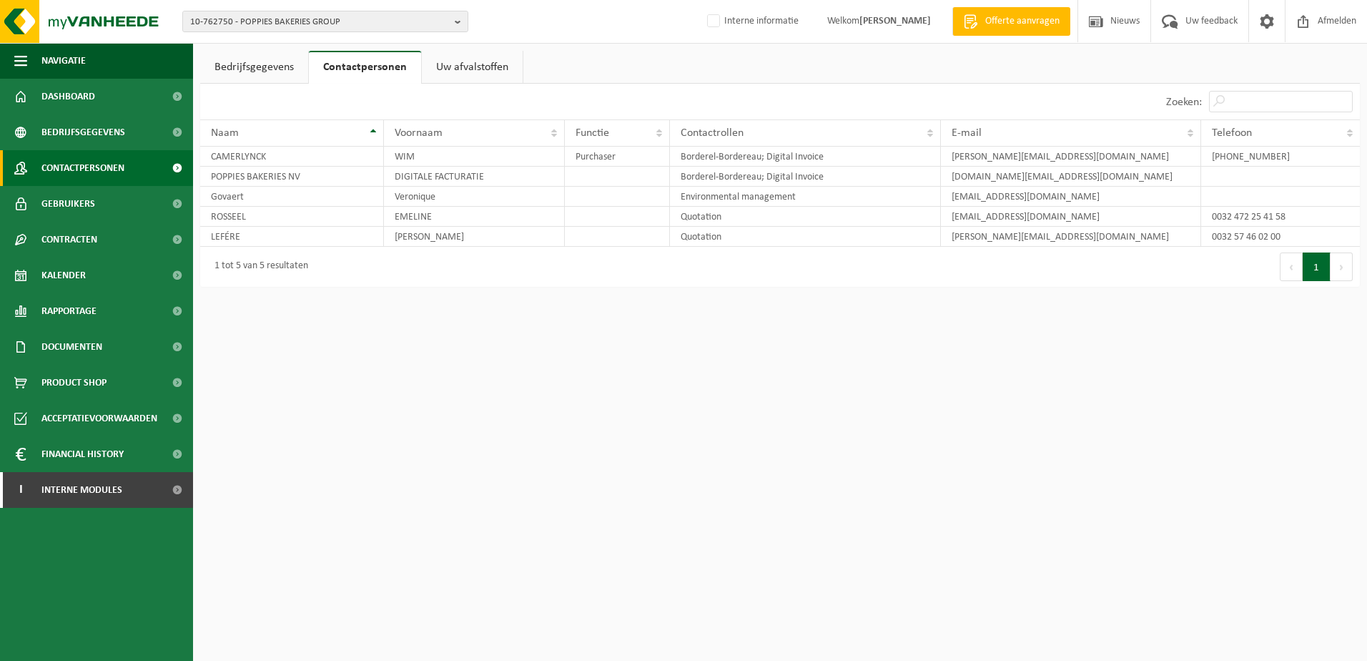
click at [74, 170] on span "Contactpersonen" at bounding box center [82, 168] width 83 height 36
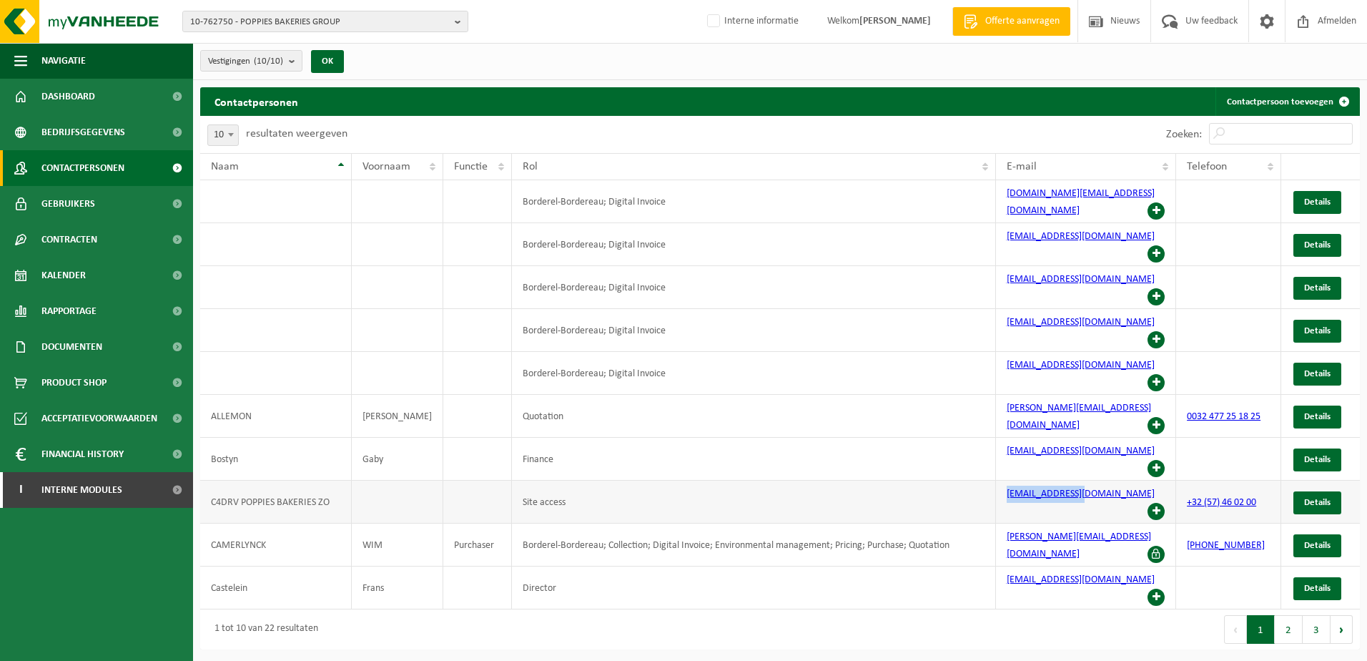
drag, startPoint x: 1094, startPoint y: 420, endPoint x: 1004, endPoint y: 418, distance: 90.1
click at [1004, 480] on td "[EMAIL_ADDRESS][DOMAIN_NAME]" at bounding box center [1086, 501] width 181 height 43
copy link "[EMAIL_ADDRESS][DOMAIN_NAME]"
click at [387, 25] on span "10-762750 - POPPIES BAKERIES GROUP" at bounding box center [319, 21] width 259 height 21
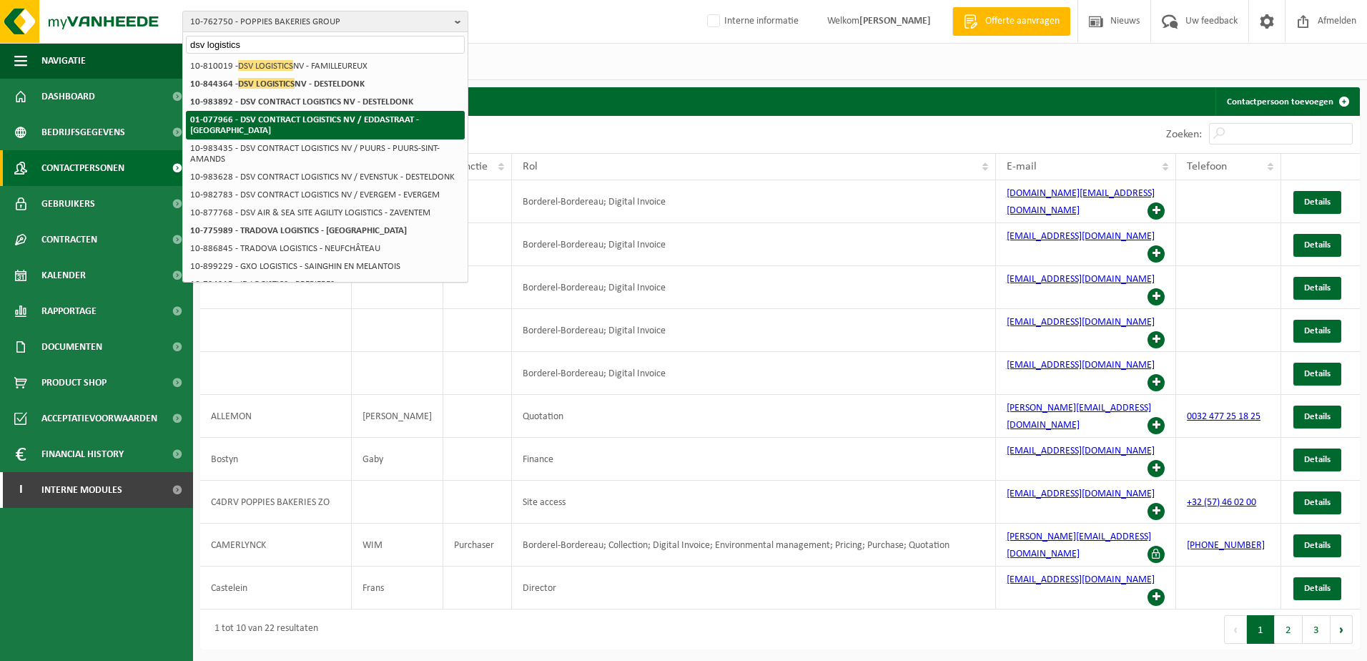
type input "dsv logistics"
click at [272, 123] on strong "01-077966 - DSV CONTRACT LOGISTICS NV / EDDASTRAAT - [GEOGRAPHIC_DATA]" at bounding box center [304, 125] width 229 height 20
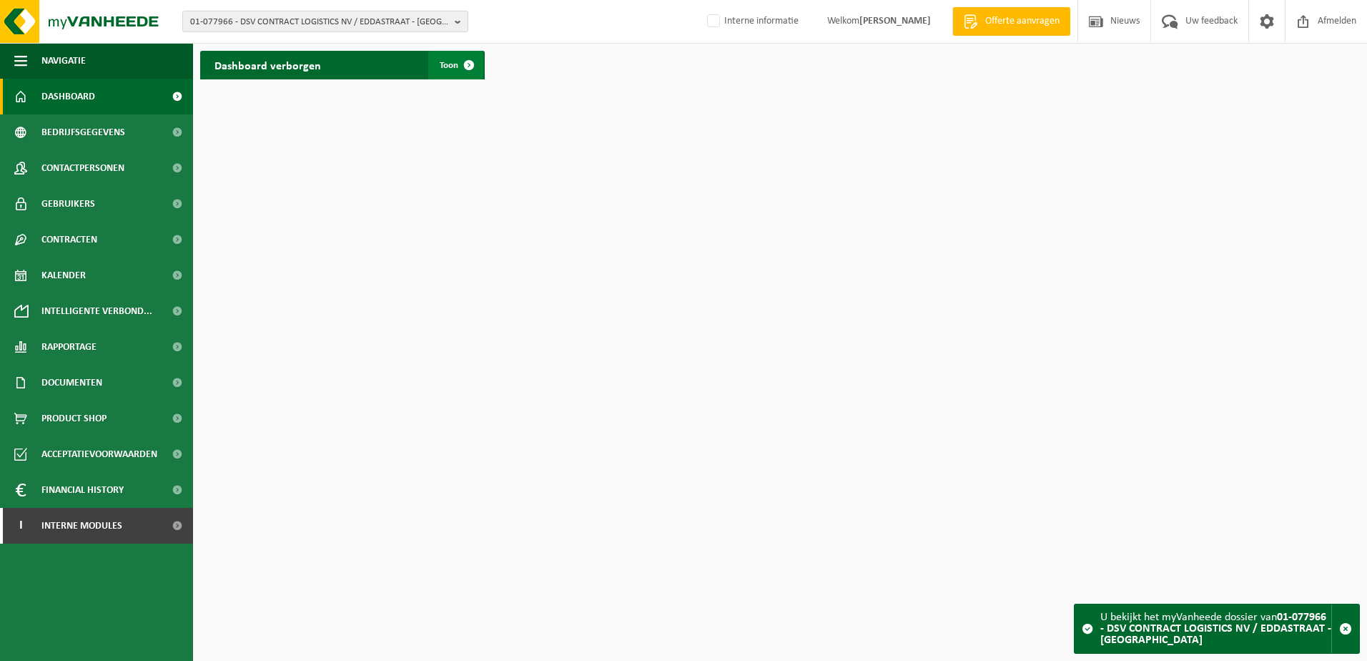
click at [469, 64] on span at bounding box center [469, 65] width 29 height 29
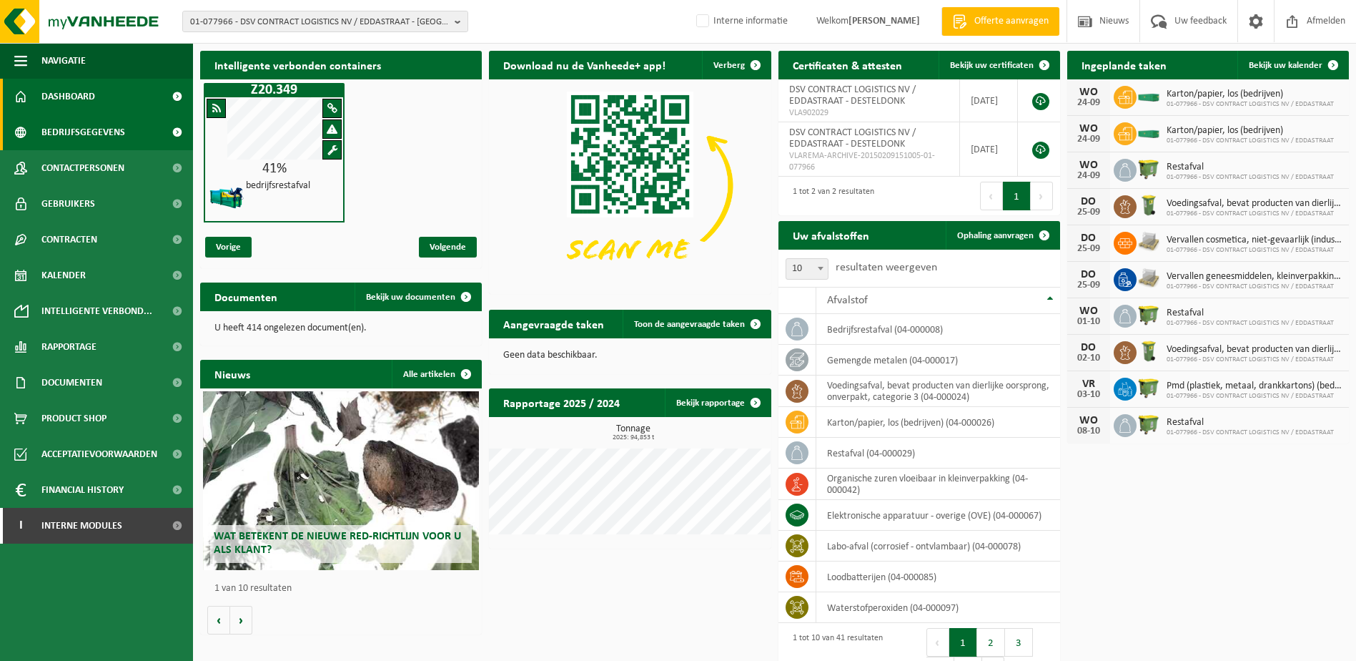
click at [103, 137] on span "Bedrijfsgegevens" at bounding box center [83, 132] width 84 height 36
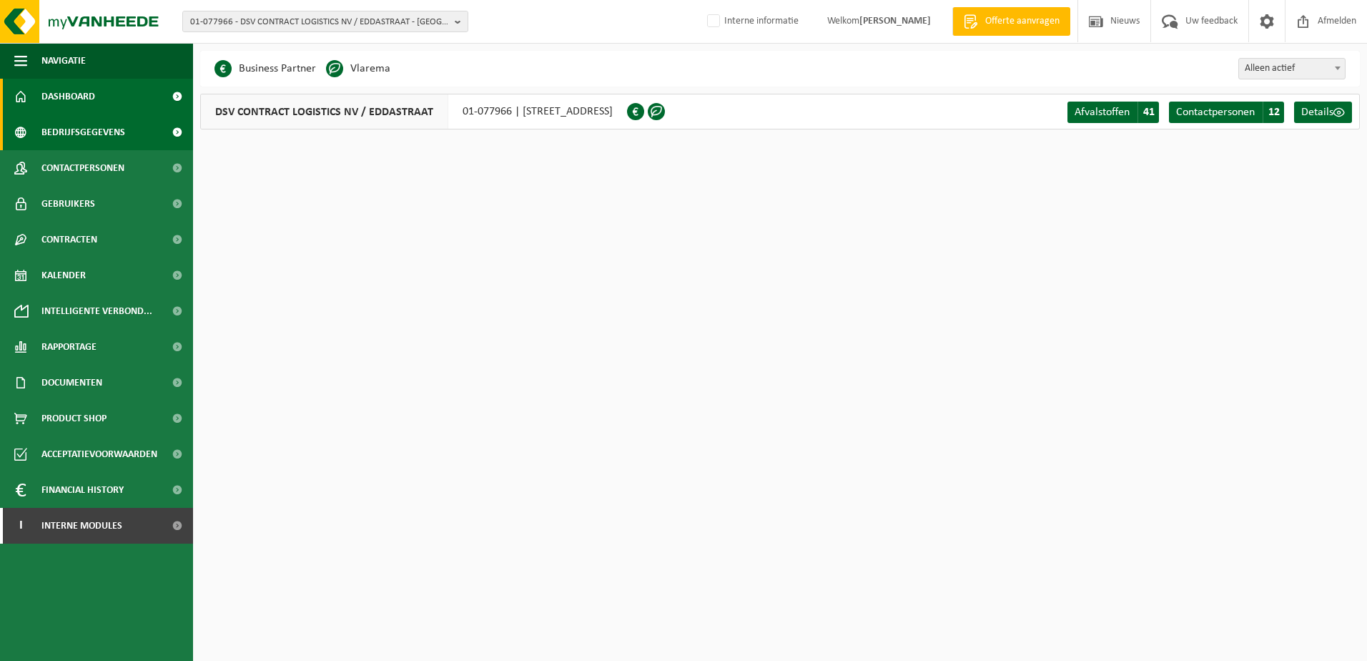
click at [90, 99] on span "Dashboard" at bounding box center [68, 97] width 54 height 36
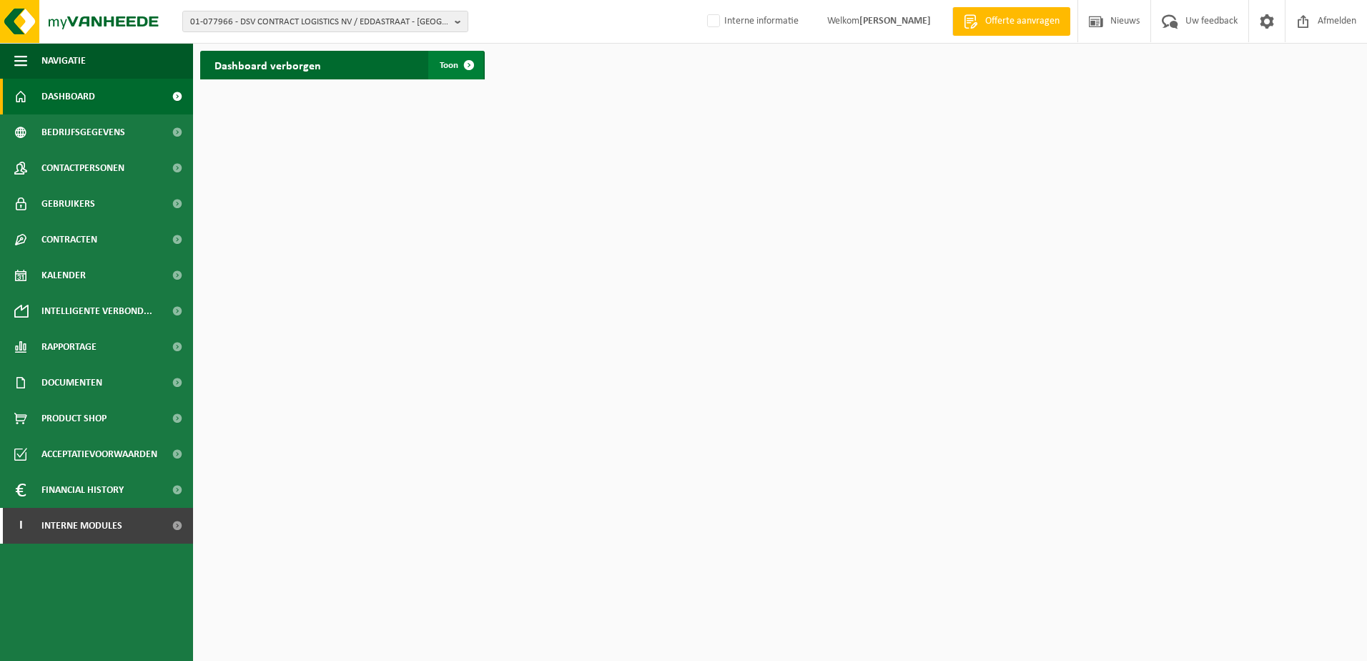
click at [463, 64] on span at bounding box center [469, 65] width 29 height 29
